Goal: Task Accomplishment & Management: Complete application form

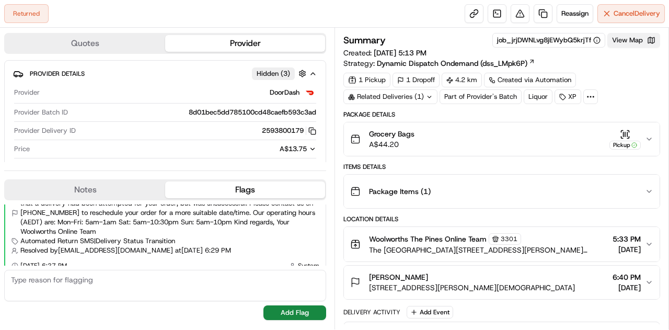
click at [634, 36] on button "View Map" at bounding box center [633, 40] width 53 height 15
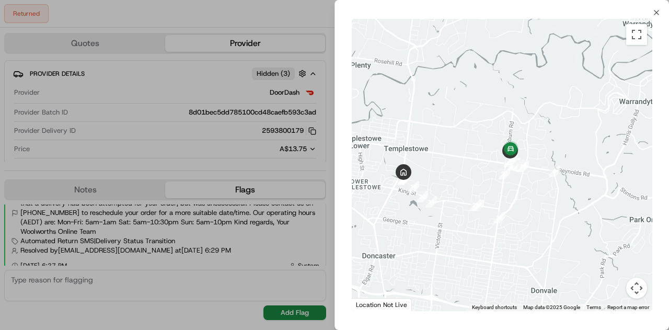
drag, startPoint x: 546, startPoint y: 151, endPoint x: 519, endPoint y: 174, distance: 35.6
click at [519, 174] on div at bounding box center [502, 165] width 300 height 292
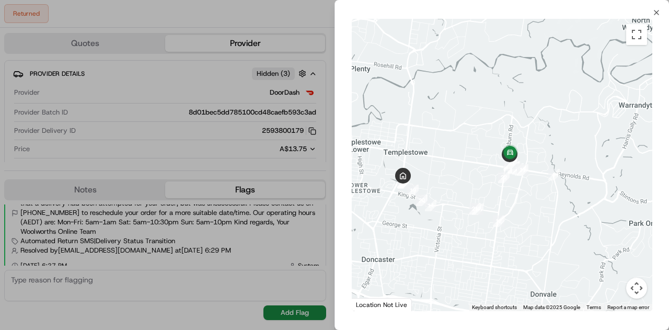
click at [631, 285] on button "Map camera controls" at bounding box center [636, 287] width 21 height 21
click at [611, 235] on button "Zoom in" at bounding box center [610, 235] width 21 height 21
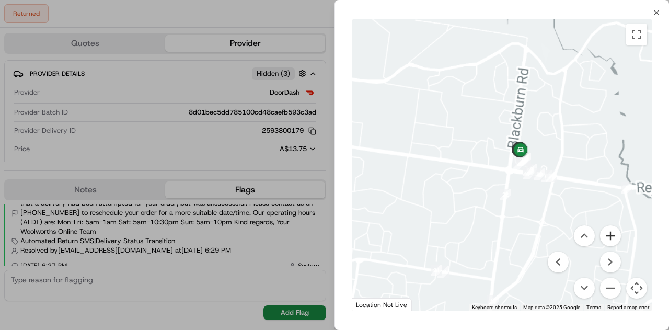
click at [611, 235] on button "Zoom in" at bounding box center [610, 235] width 21 height 21
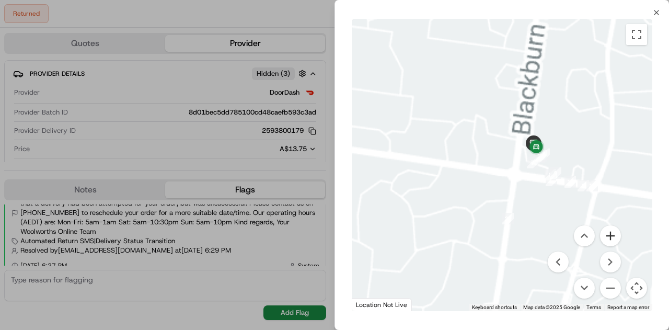
click at [611, 235] on button "Zoom in" at bounding box center [610, 235] width 21 height 21
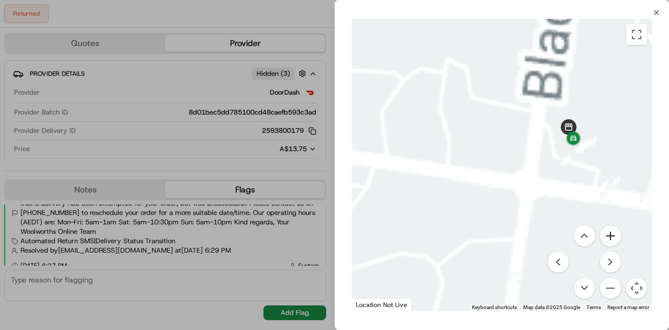
click at [611, 235] on button "Zoom in" at bounding box center [610, 235] width 21 height 21
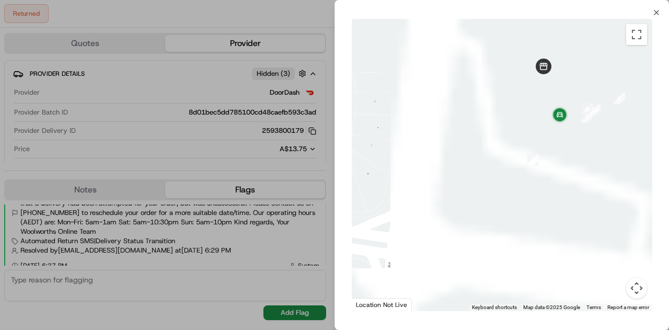
drag, startPoint x: 624, startPoint y: 165, endPoint x: 429, endPoint y: 181, distance: 195.5
click at [429, 181] on div at bounding box center [502, 165] width 300 height 292
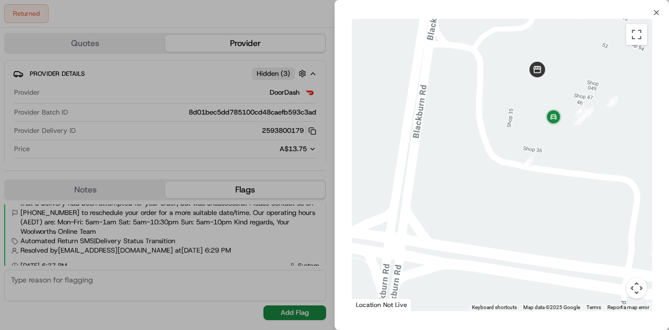
click at [632, 290] on button "Map camera controls" at bounding box center [636, 287] width 21 height 21
click at [617, 235] on button "Zoom in" at bounding box center [610, 235] width 21 height 21
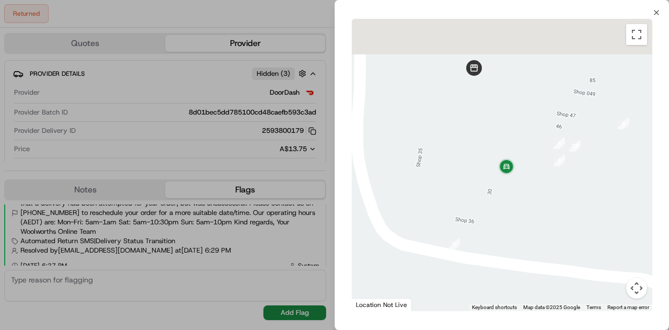
drag, startPoint x: 606, startPoint y: 50, endPoint x: 504, endPoint y: 155, distance: 146.3
click at [504, 155] on div at bounding box center [502, 165] width 300 height 292
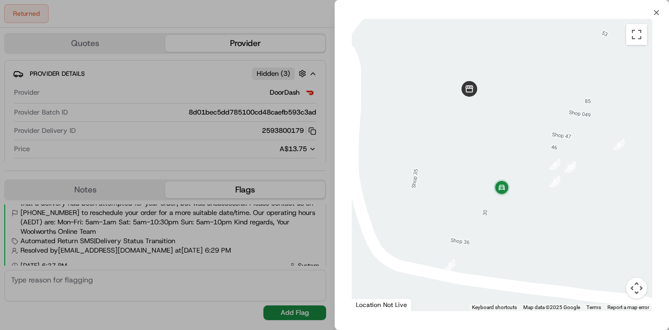
click at [255, 153] on div at bounding box center [334, 165] width 669 height 330
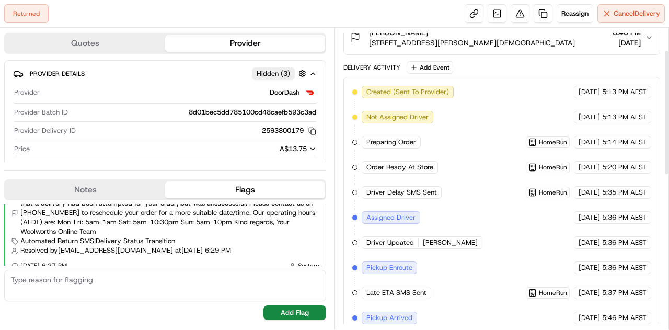
scroll to position [54, 0]
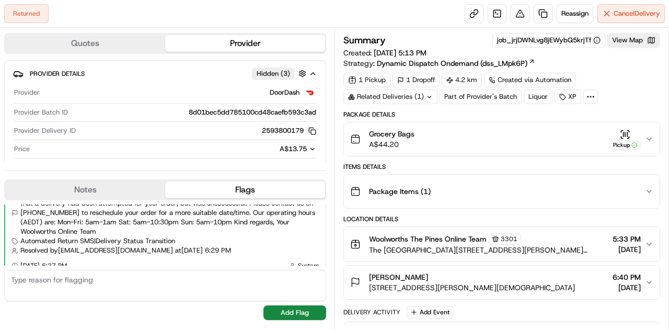
click at [429, 3] on div "Returned Reassign Cancel Delivery" at bounding box center [334, 14] width 669 height 28
click at [575, 11] on span "Reassign" at bounding box center [574, 13] width 27 height 9
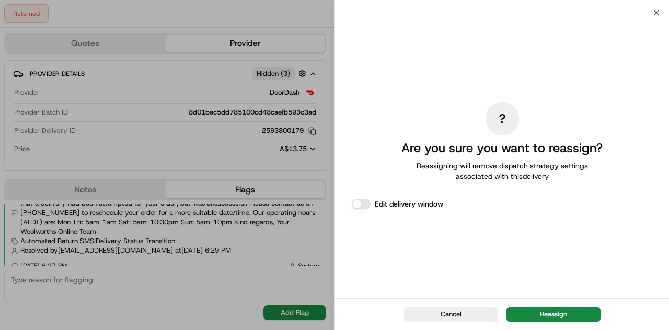
click at [364, 205] on button "Edit delivery window" at bounding box center [361, 204] width 19 height 10
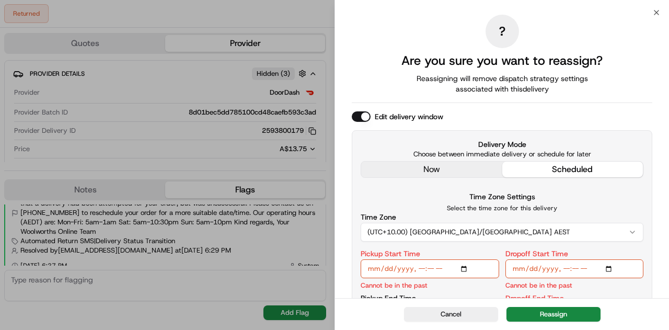
click at [433, 170] on div "Edit delivery window Delivery Mode Choose between immediate delivery or schedul…" at bounding box center [502, 227] width 300 height 232
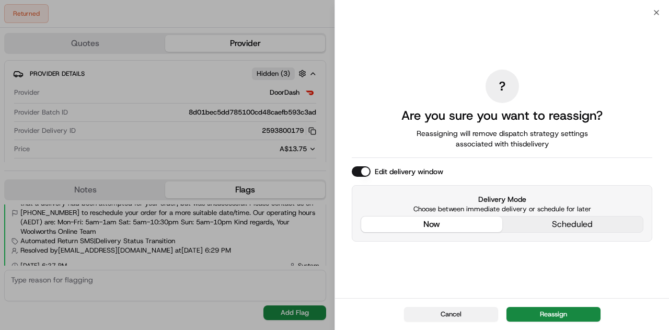
click at [463, 313] on button "Cancel" at bounding box center [451, 314] width 94 height 15
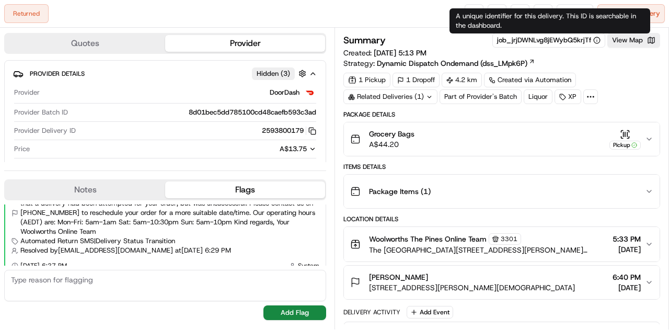
click at [542, 11] on div "A unique identifier for this delivery. This ID is searchable in the dashboard. …" at bounding box center [549, 20] width 201 height 25
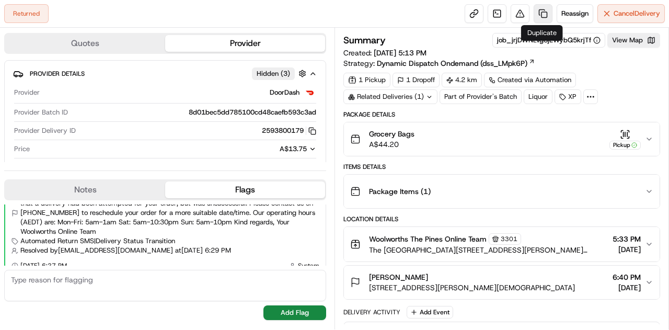
click at [537, 7] on link at bounding box center [542, 13] width 19 height 19
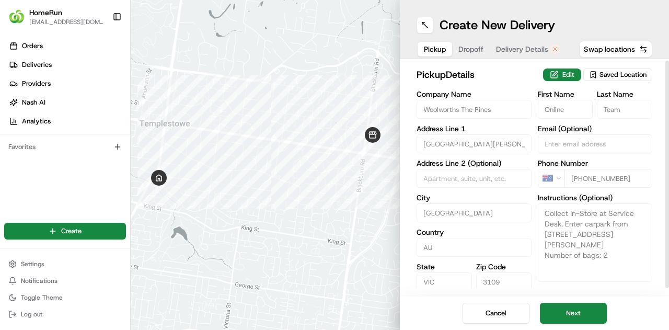
scroll to position [10, 0]
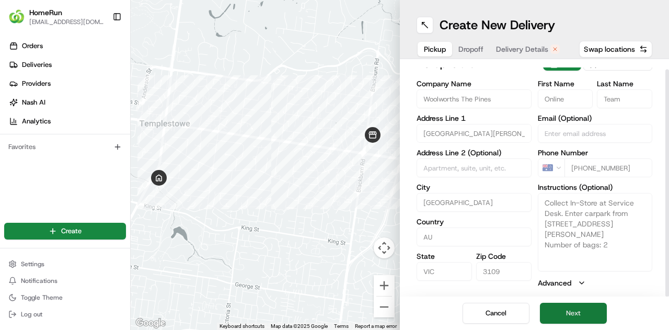
click at [579, 313] on button "Next" at bounding box center [573, 313] width 67 height 21
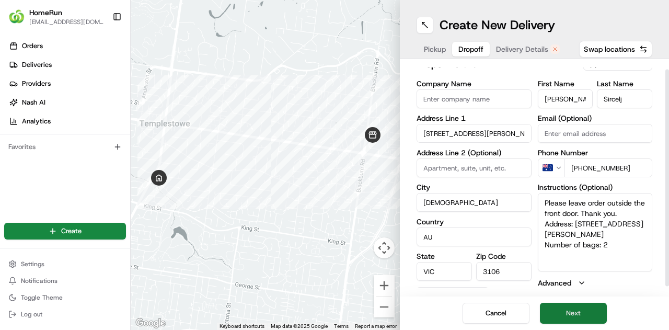
click at [559, 315] on button "Next" at bounding box center [573, 313] width 67 height 21
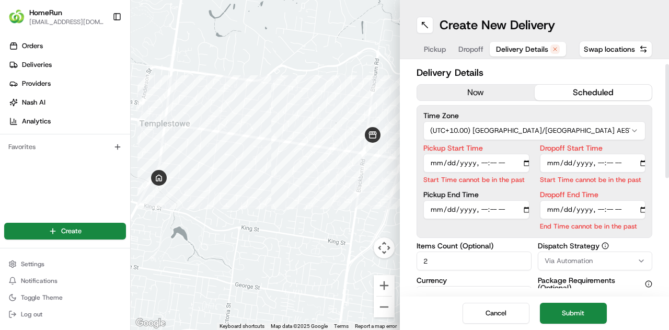
scroll to position [0, 0]
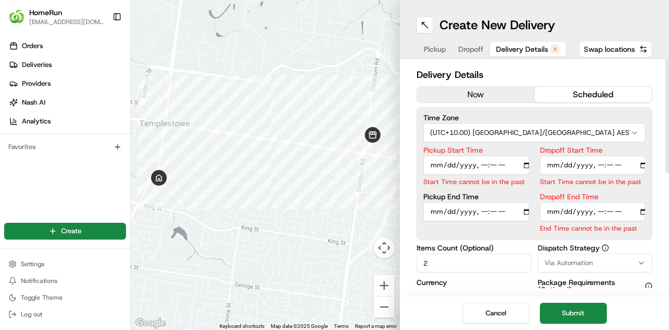
click at [491, 92] on button "now" at bounding box center [476, 95] width 118 height 16
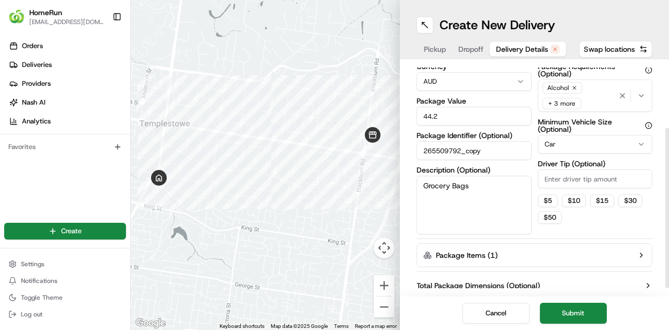
scroll to position [108, 0]
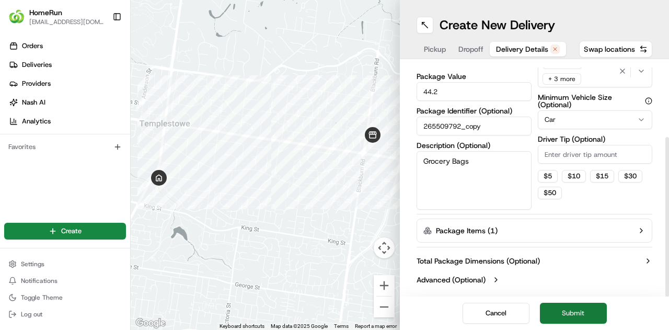
click at [574, 314] on button "Submit" at bounding box center [573, 313] width 67 height 21
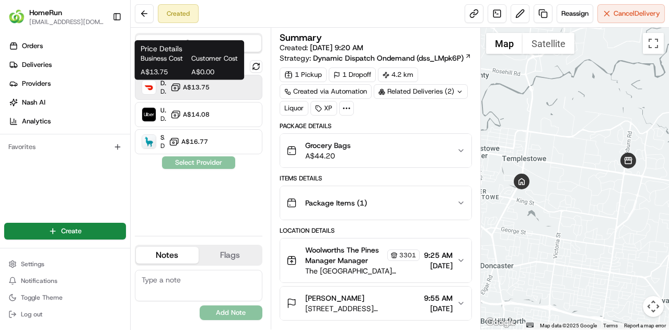
click at [195, 91] on button "A$13.75" at bounding box center [189, 87] width 39 height 10
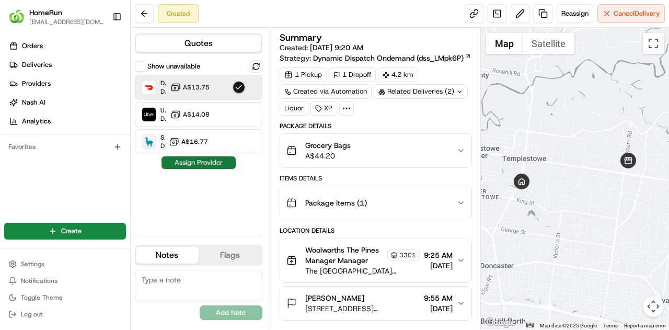
click at [199, 161] on button "Assign Provider" at bounding box center [198, 162] width 74 height 13
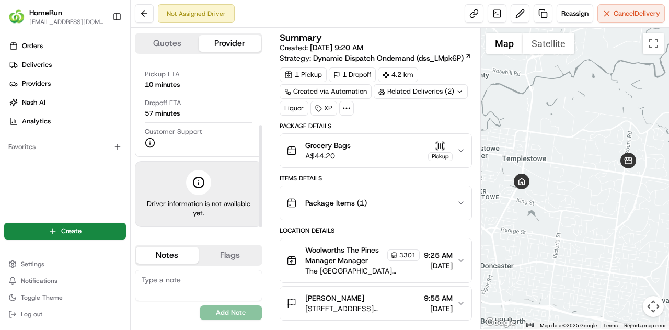
scroll to position [89, 0]
